Goal: Register for event/course

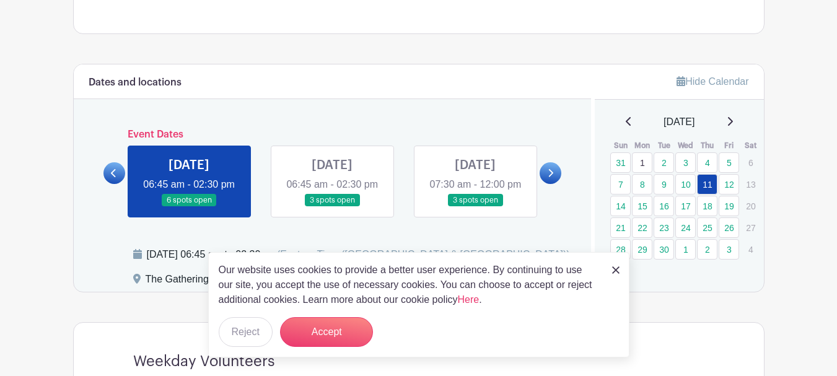
scroll to position [682, 0]
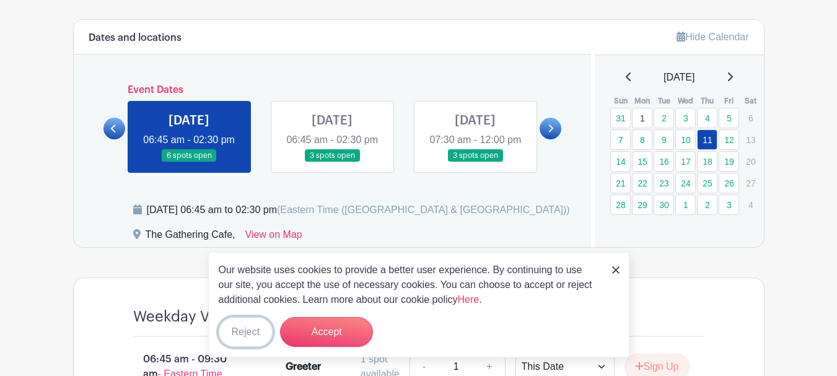
click at [241, 332] on button "Reject" at bounding box center [246, 332] width 54 height 30
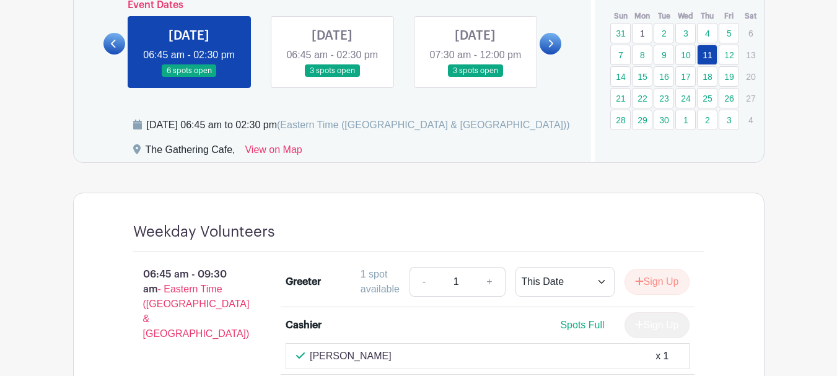
scroll to position [744, 0]
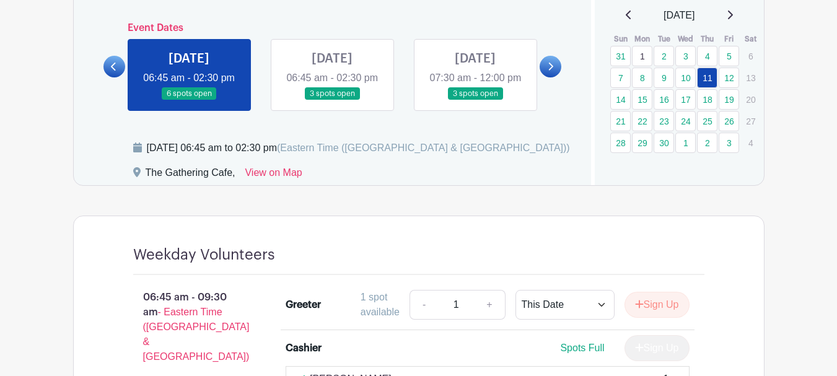
click at [332, 100] on link at bounding box center [332, 100] width 0 height 0
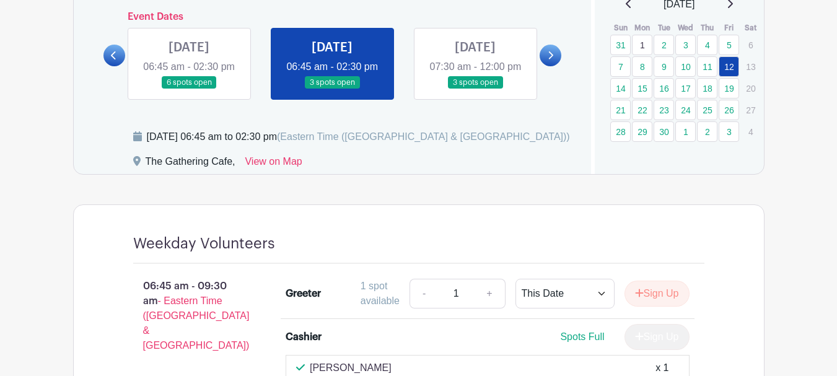
scroll to position [685, 0]
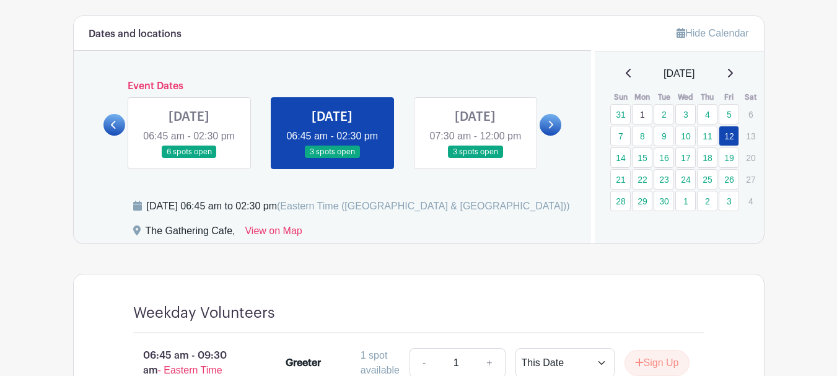
click at [549, 130] on icon at bounding box center [551, 124] width 6 height 9
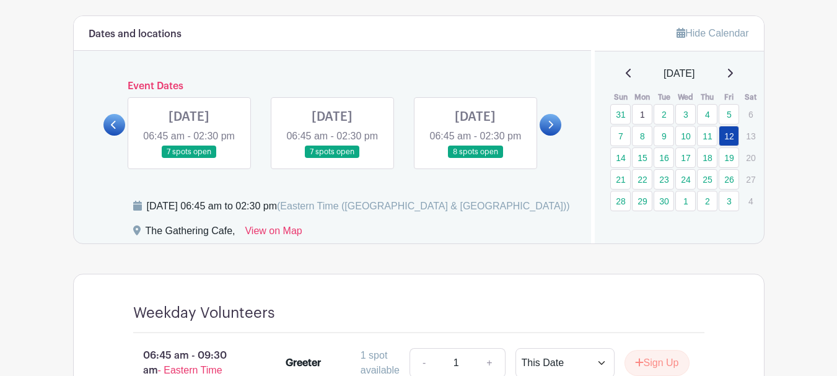
click at [189, 159] on link at bounding box center [189, 159] width 0 height 0
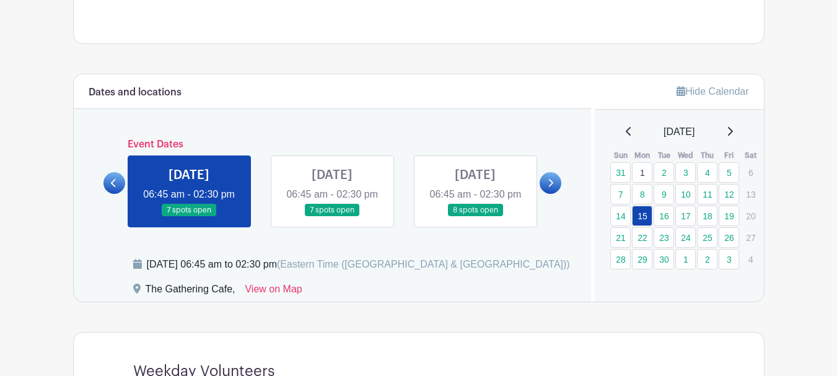
scroll to position [623, 0]
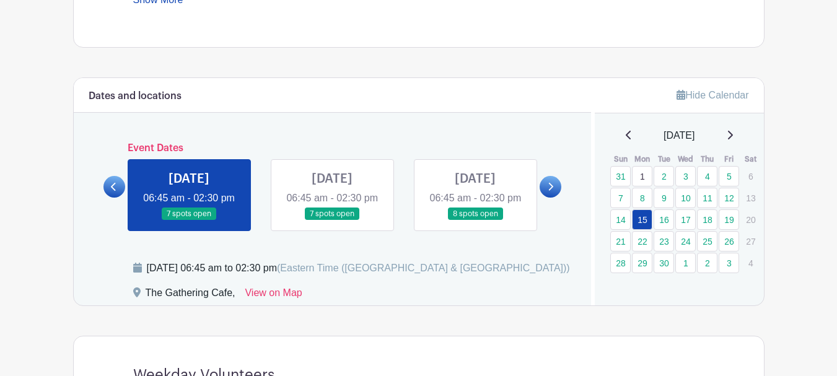
click at [332, 221] on link at bounding box center [332, 221] width 0 height 0
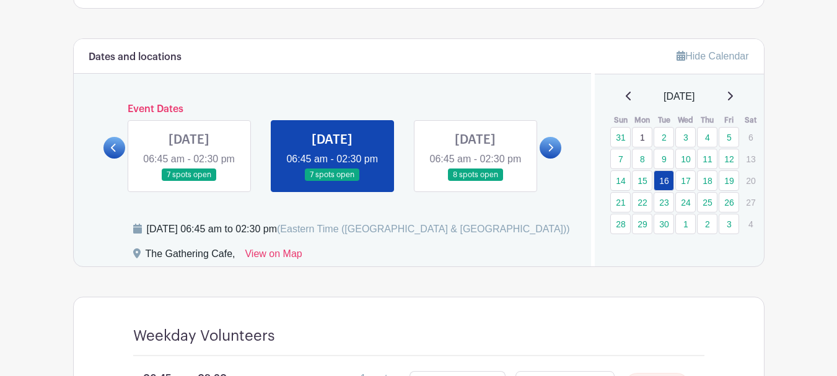
scroll to position [623, 0]
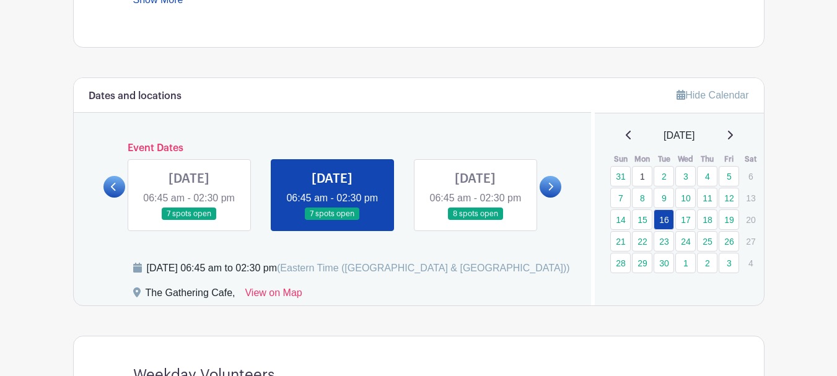
click at [475, 221] on link at bounding box center [475, 221] width 0 height 0
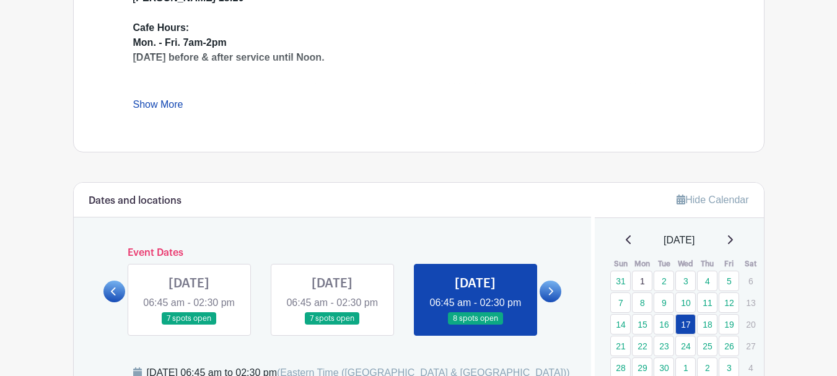
scroll to position [623, 0]
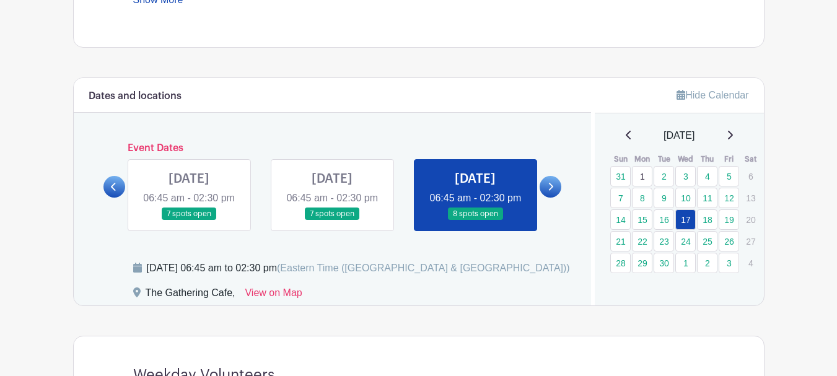
click at [554, 198] on link at bounding box center [551, 187] width 22 height 22
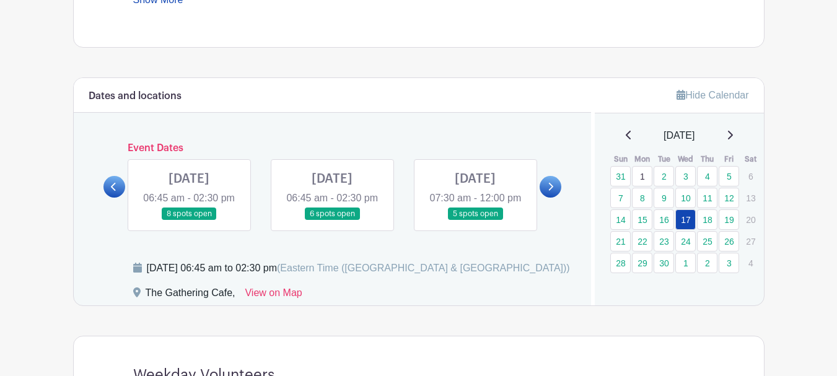
click at [189, 221] on link at bounding box center [189, 221] width 0 height 0
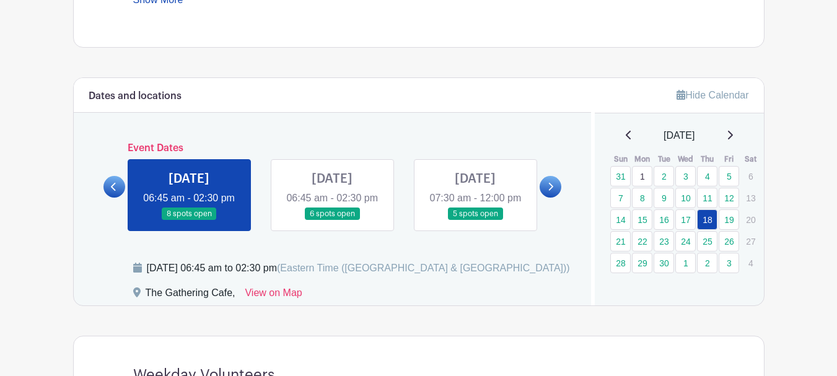
click at [189, 221] on link at bounding box center [189, 221] width 0 height 0
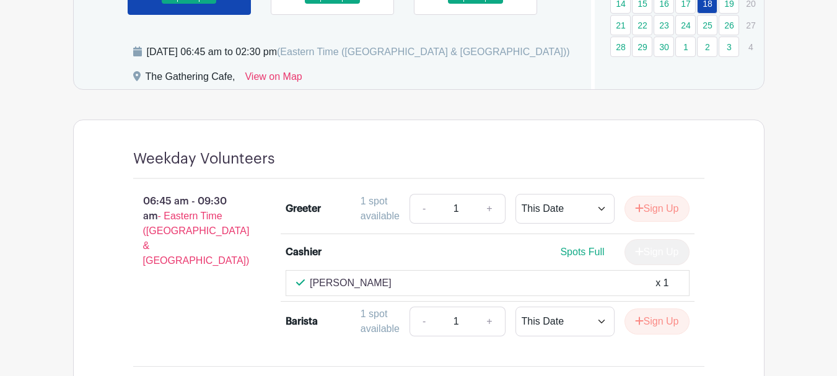
scroll to position [685, 0]
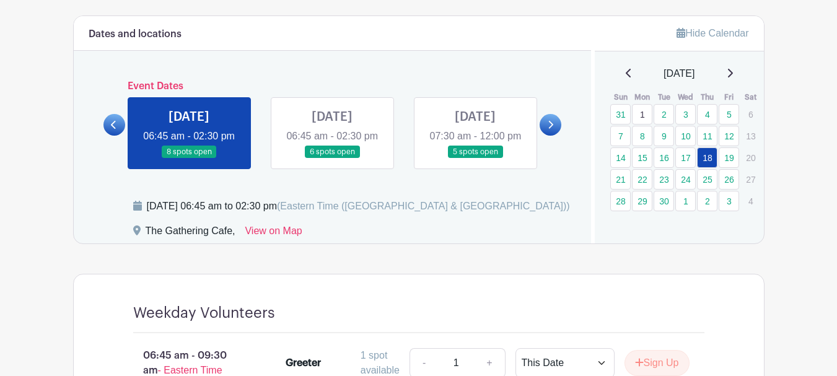
click at [332, 159] on link at bounding box center [332, 159] width 0 height 0
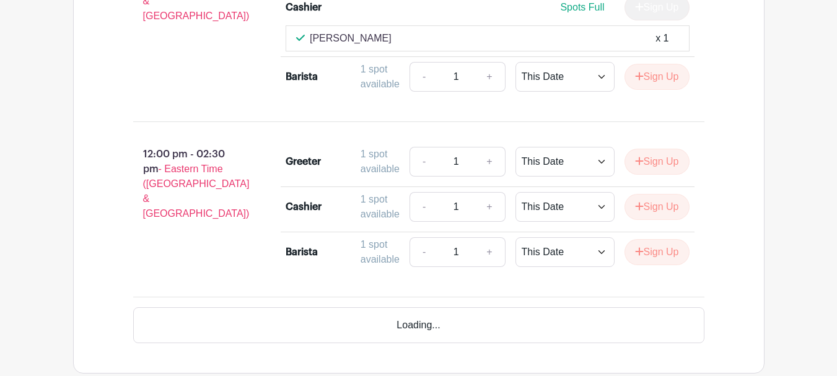
scroll to position [1305, 0]
click at [648, 265] on button "Sign Up" at bounding box center [657, 252] width 65 height 26
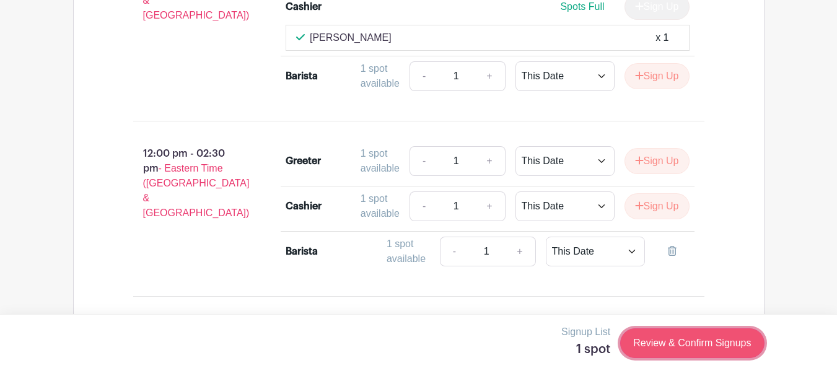
click at [672, 349] on link "Review & Confirm Signups" at bounding box center [692, 343] width 144 height 30
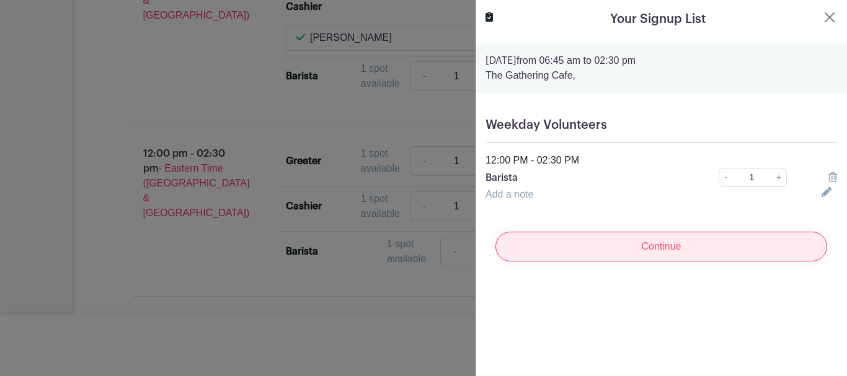
click at [667, 242] on input "Continue" at bounding box center [661, 247] width 332 height 30
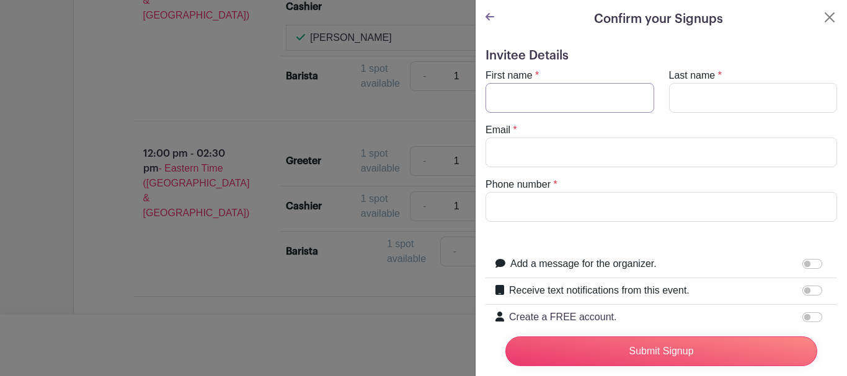
click at [567, 101] on input "First name" at bounding box center [569, 98] width 169 height 30
type input "Deb"
type input "[PERSON_NAME]"
click at [823, 16] on button "Close" at bounding box center [829, 17] width 15 height 15
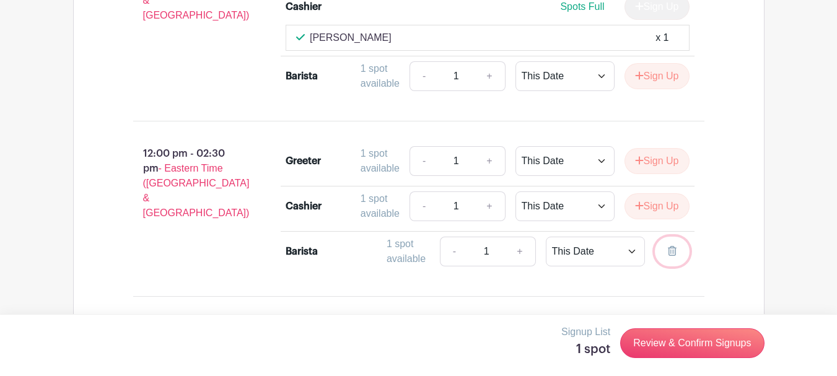
click at [674, 256] on icon at bounding box center [672, 251] width 9 height 10
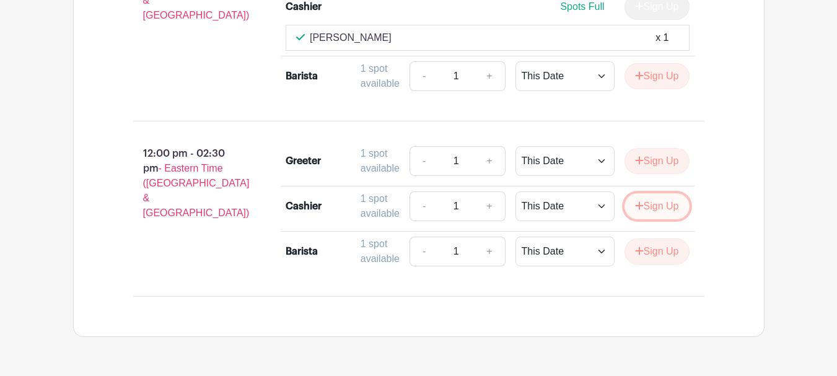
click at [664, 219] on button "Sign Up" at bounding box center [657, 206] width 65 height 26
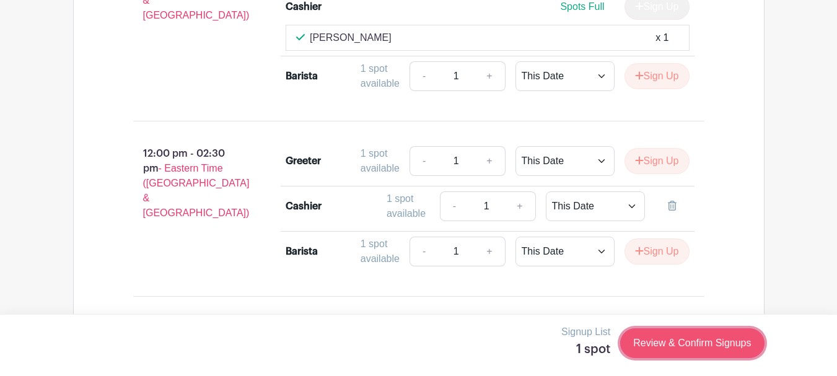
click at [672, 343] on link "Review & Confirm Signups" at bounding box center [692, 343] width 144 height 30
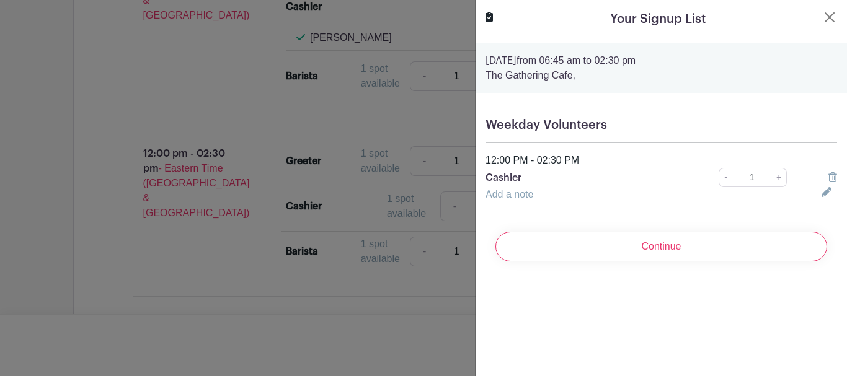
click at [517, 198] on link "Add a note" at bounding box center [509, 194] width 48 height 11
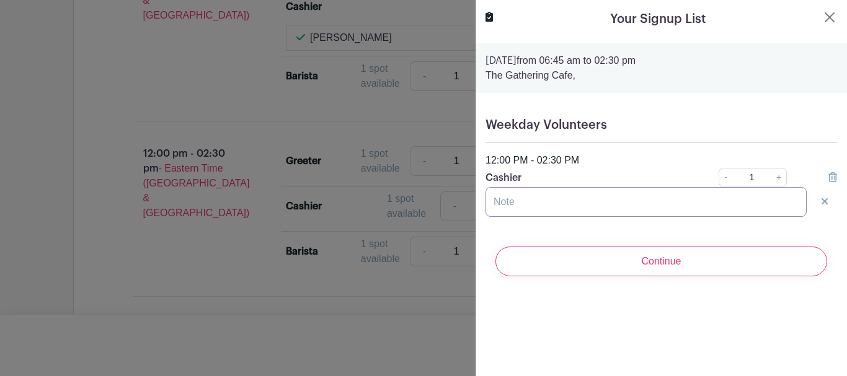
click at [517, 198] on input "text" at bounding box center [645, 202] width 321 height 30
type input "Can"
click at [822, 18] on button "Close" at bounding box center [829, 17] width 15 height 15
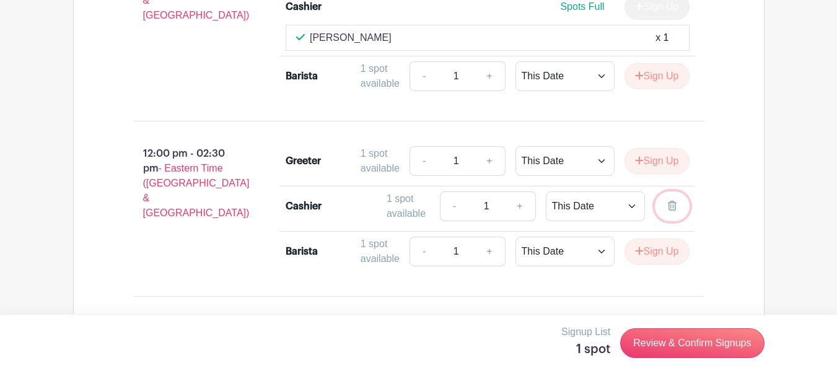
click at [677, 221] on link at bounding box center [672, 207] width 35 height 30
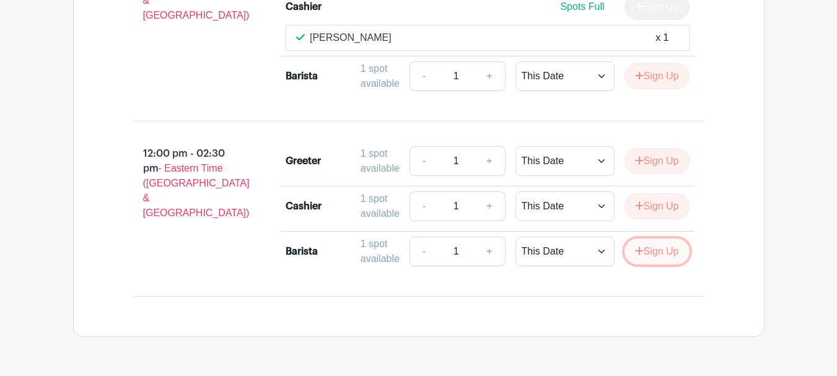
click at [652, 265] on button "Sign Up" at bounding box center [657, 252] width 65 height 26
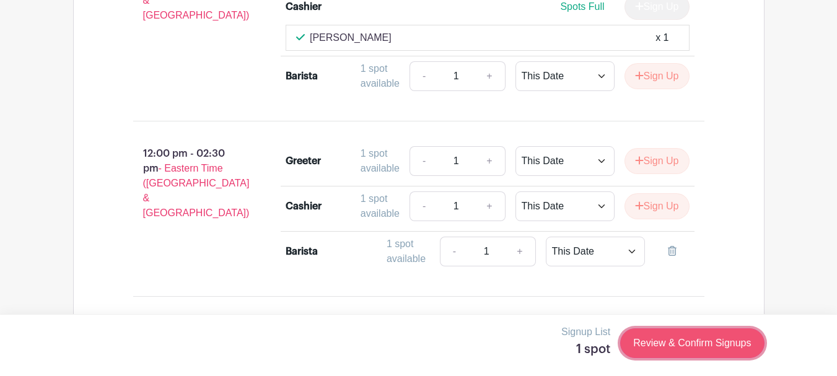
click at [667, 346] on link "Review & Confirm Signups" at bounding box center [692, 343] width 144 height 30
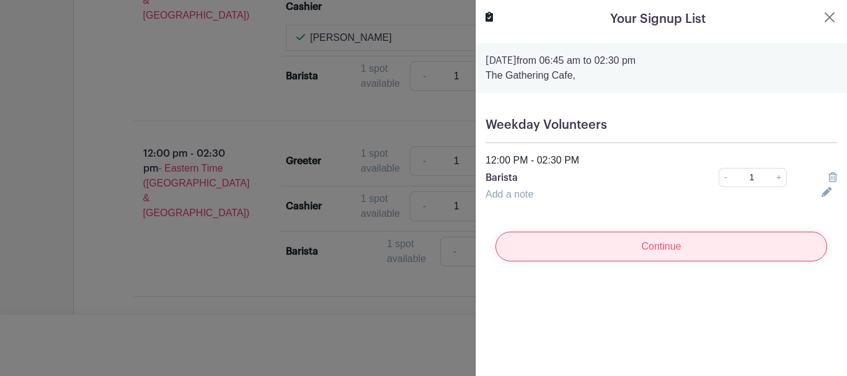
click at [704, 242] on input "Continue" at bounding box center [661, 247] width 332 height 30
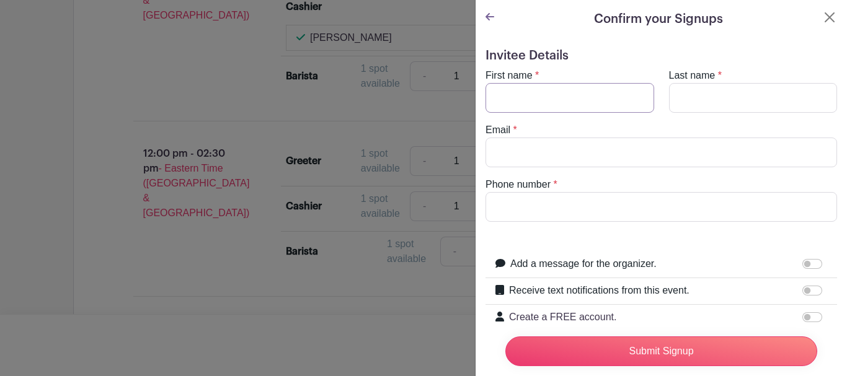
click at [535, 97] on input "First name" at bounding box center [569, 98] width 169 height 30
type input "Deb"
type input "Boogaard"
click at [822, 19] on button "Close" at bounding box center [829, 17] width 15 height 15
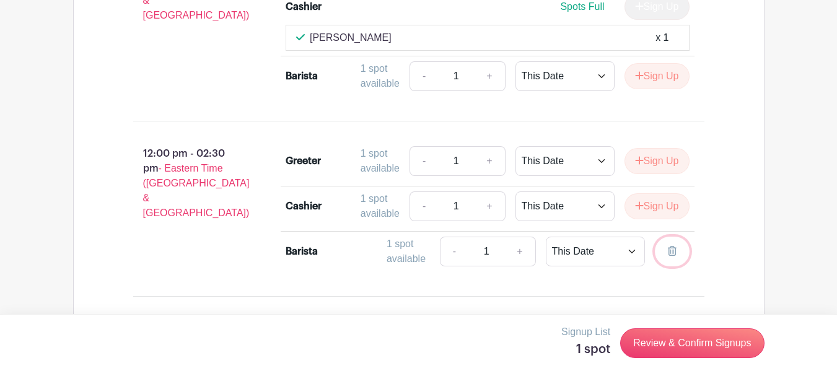
click at [673, 256] on icon at bounding box center [672, 251] width 9 height 10
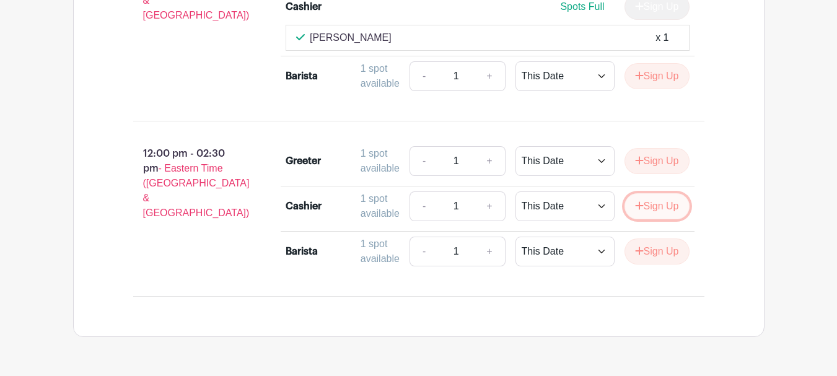
click at [663, 219] on button "Sign Up" at bounding box center [657, 206] width 65 height 26
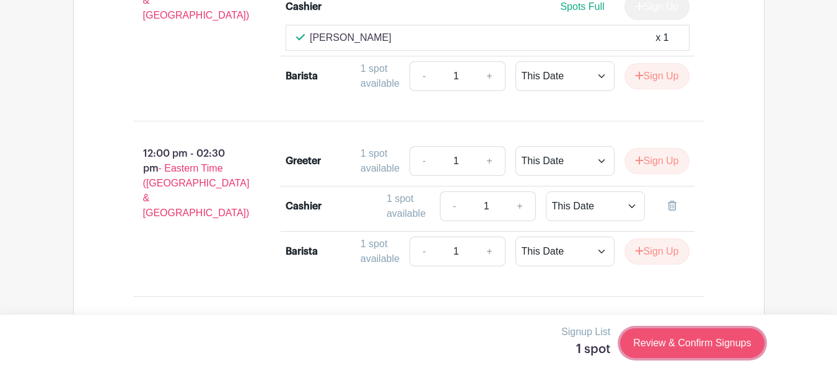
click at [688, 345] on link "Review & Confirm Signups" at bounding box center [692, 343] width 144 height 30
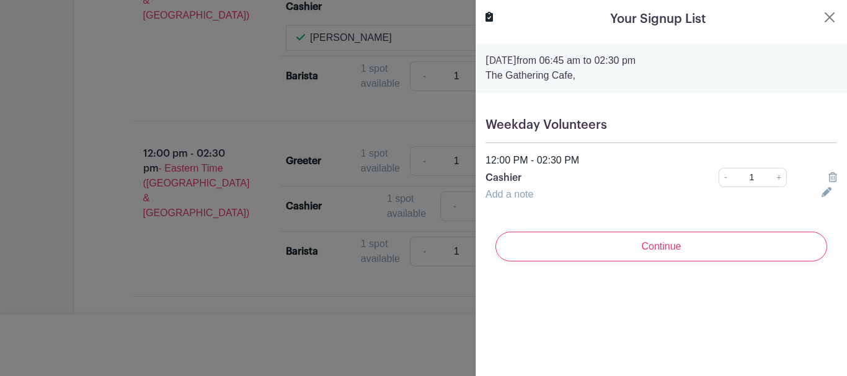
click at [520, 190] on link "Add a note" at bounding box center [509, 194] width 48 height 11
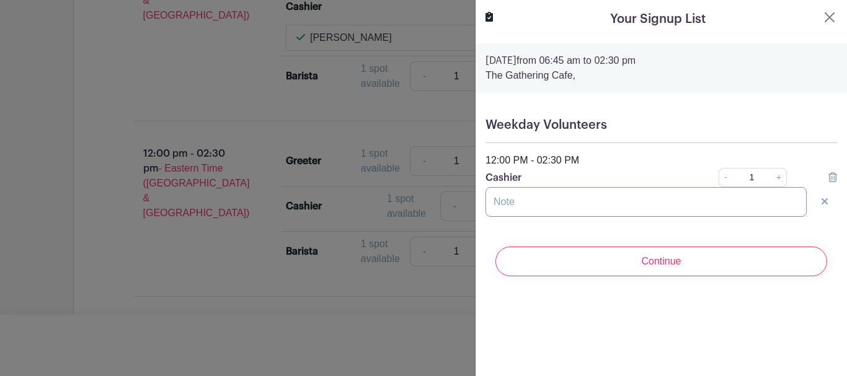
click at [520, 201] on input "text" at bounding box center [645, 202] width 321 height 30
type input "A"
type input "W"
click at [824, 19] on button "Close" at bounding box center [829, 17] width 15 height 15
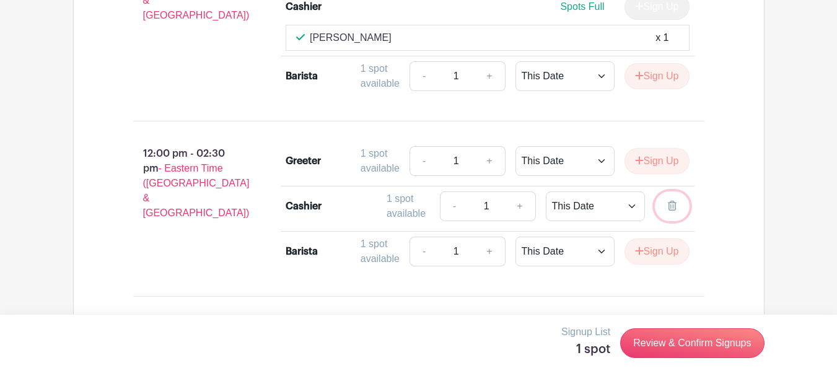
click at [676, 211] on icon at bounding box center [672, 206] width 9 height 10
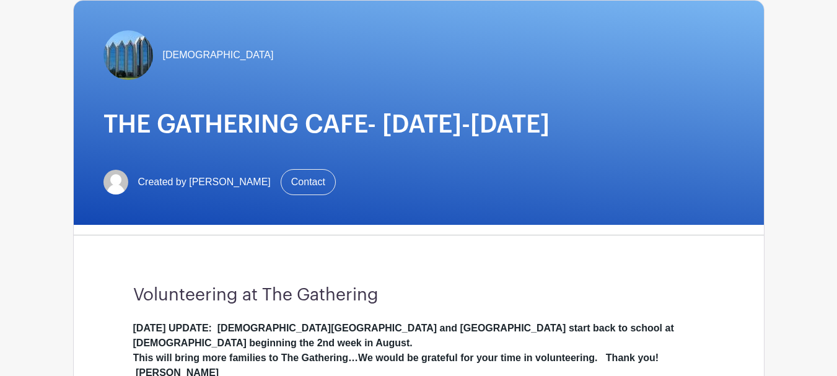
scroll to position [0, 0]
